Goal: Transaction & Acquisition: Purchase product/service

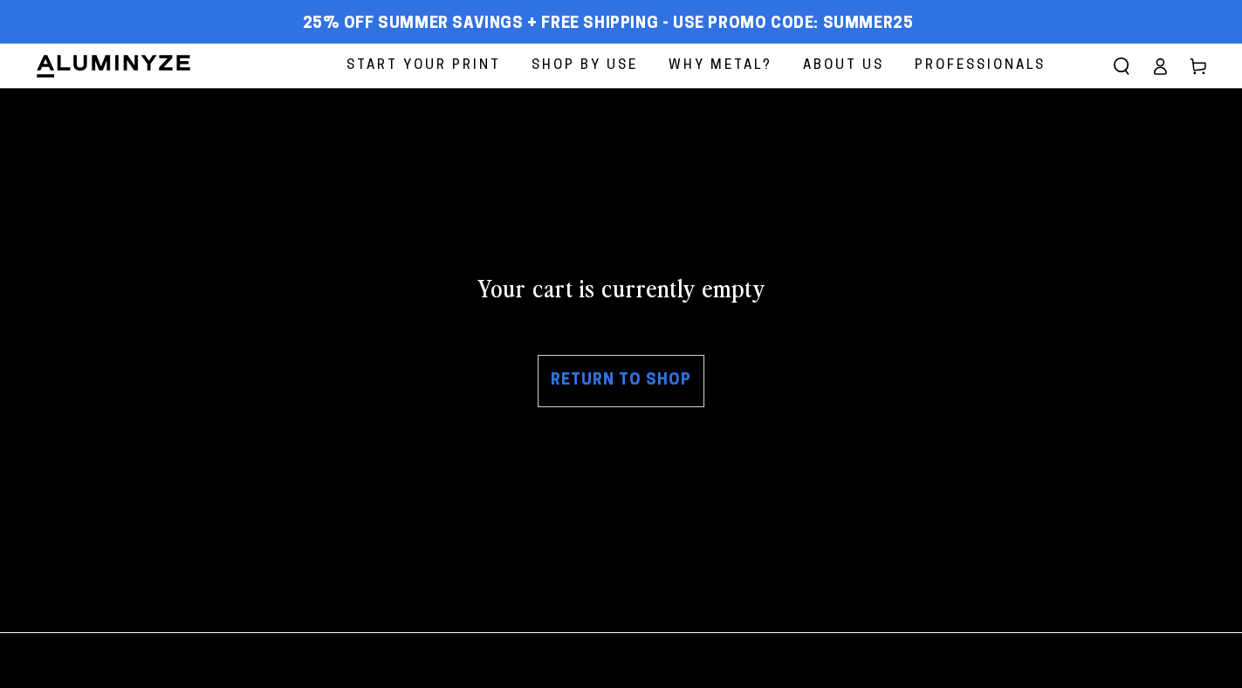
click at [648, 390] on link "Return to shop" at bounding box center [620, 381] width 167 height 52
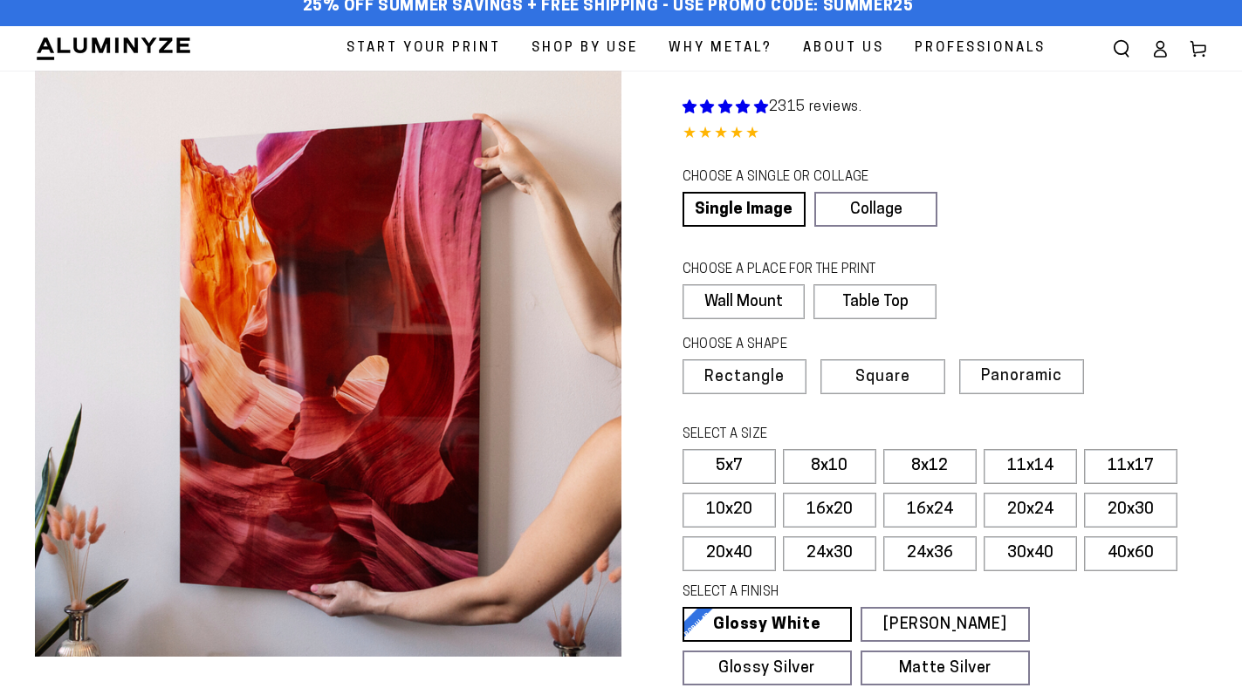
scroll to position [366, 0]
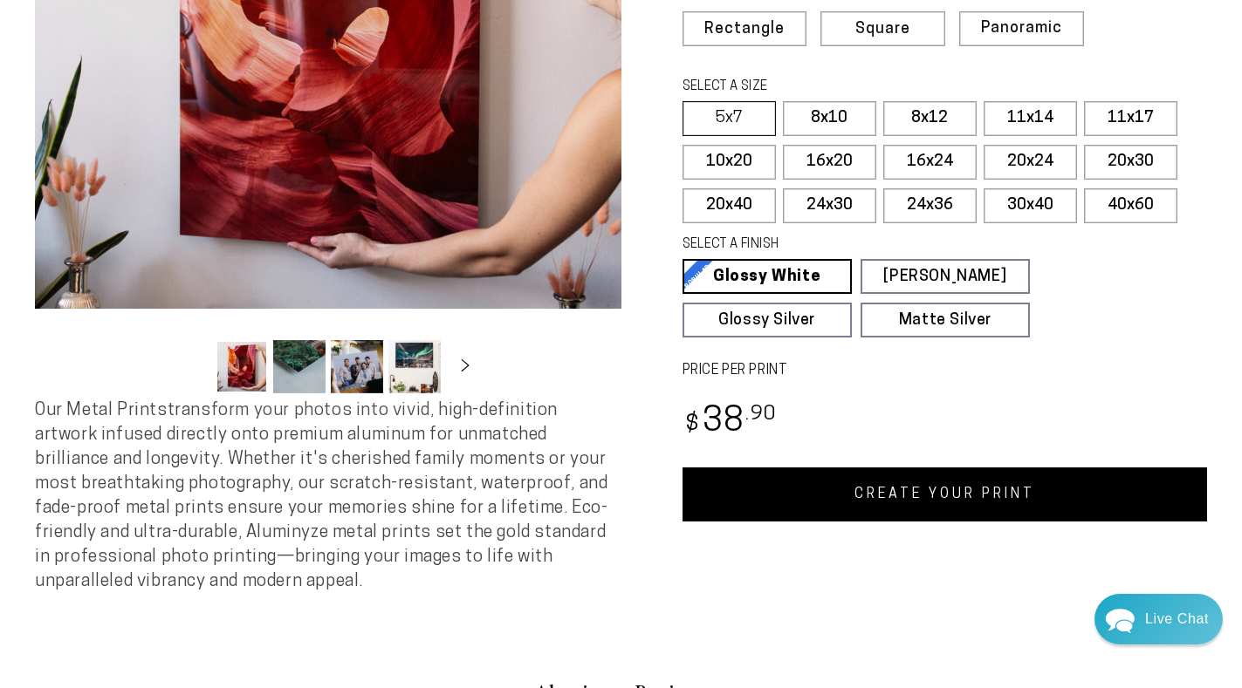
click at [721, 117] on label "5x7" at bounding box center [728, 118] width 93 height 35
select select "**********"
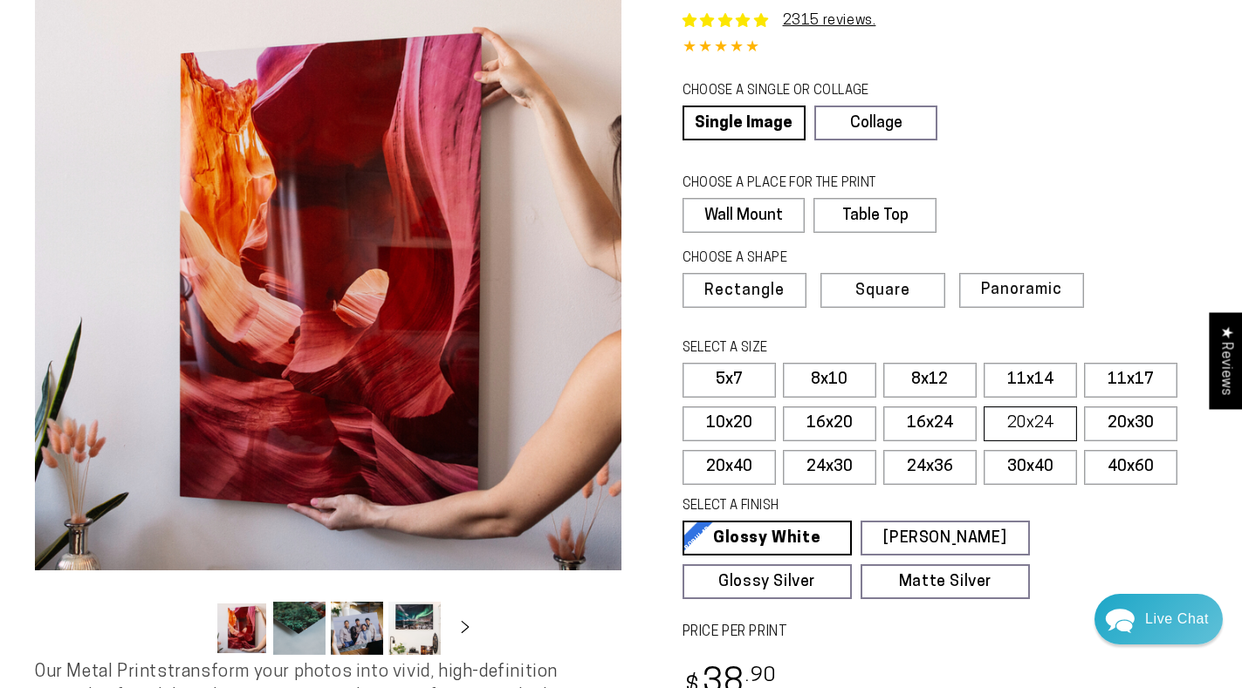
scroll to position [453, 0]
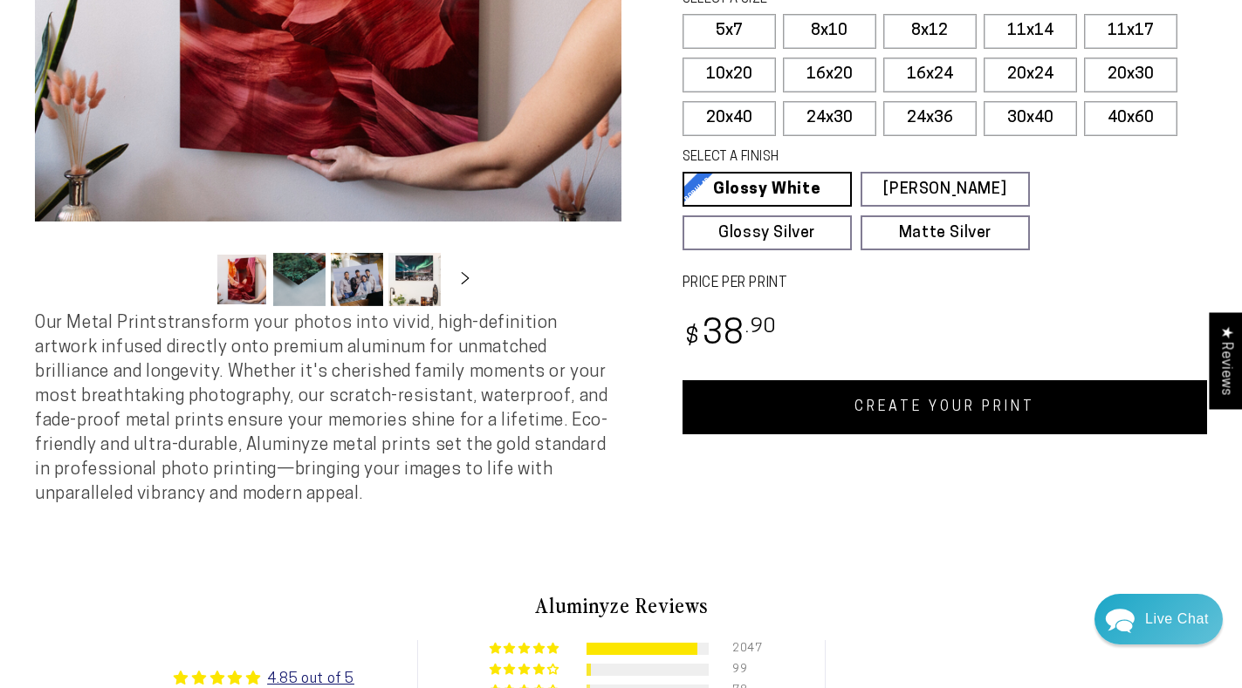
click at [985, 409] on link "CREATE YOUR PRINT" at bounding box center [944, 407] width 525 height 54
